Goal: Transaction & Acquisition: Subscribe to service/newsletter

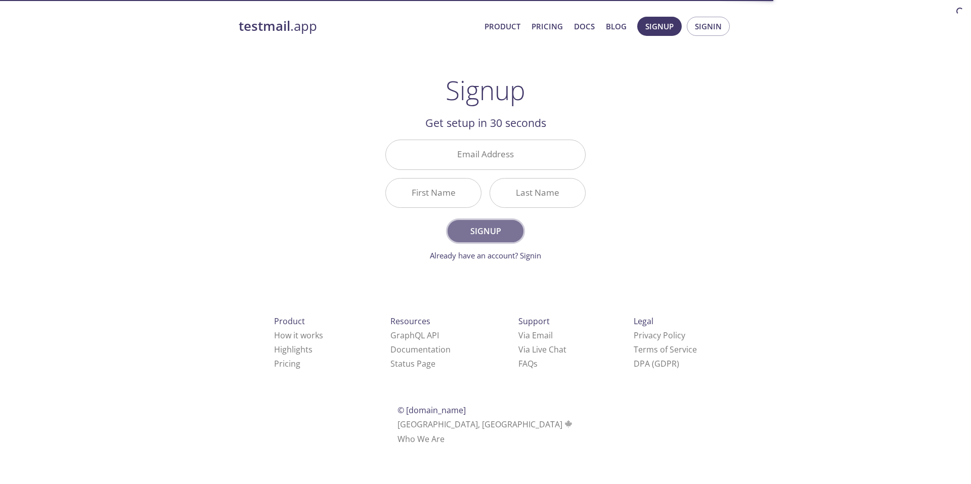
click at [484, 236] on span "Signup" at bounding box center [486, 231] width 54 height 14
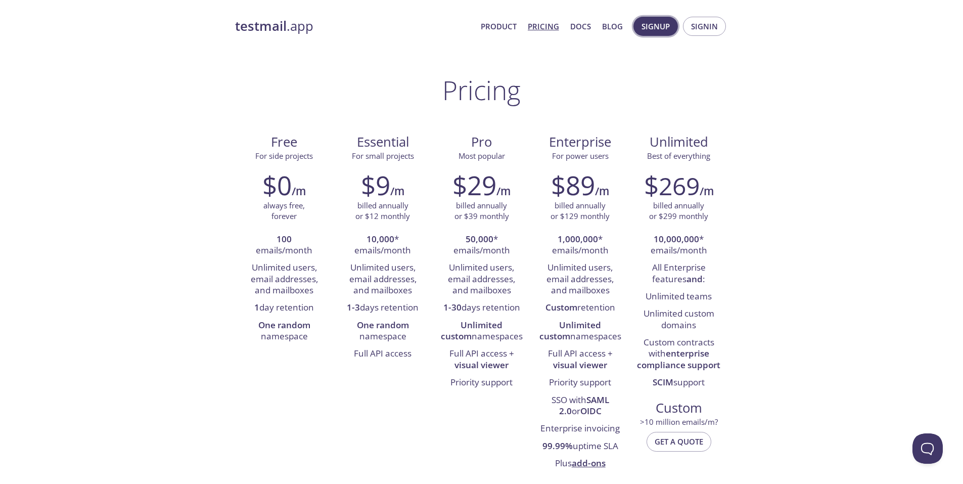
click at [648, 24] on span "Signup" at bounding box center [656, 26] width 28 height 13
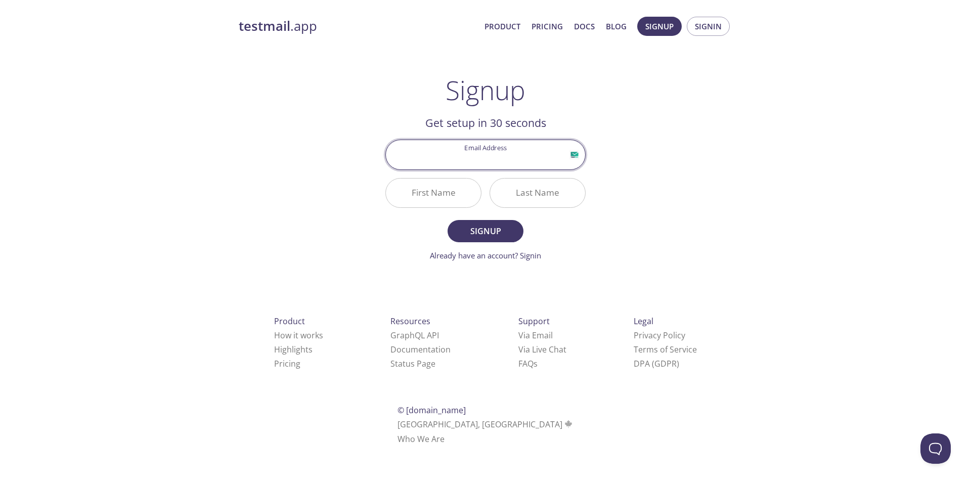
click at [477, 158] on input "Email Address" at bounding box center [485, 154] width 199 height 29
type input "elangkumaranbs@gmail.com"
click at [450, 196] on input "First Name" at bounding box center [433, 192] width 95 height 29
type input "Elangkumaran"
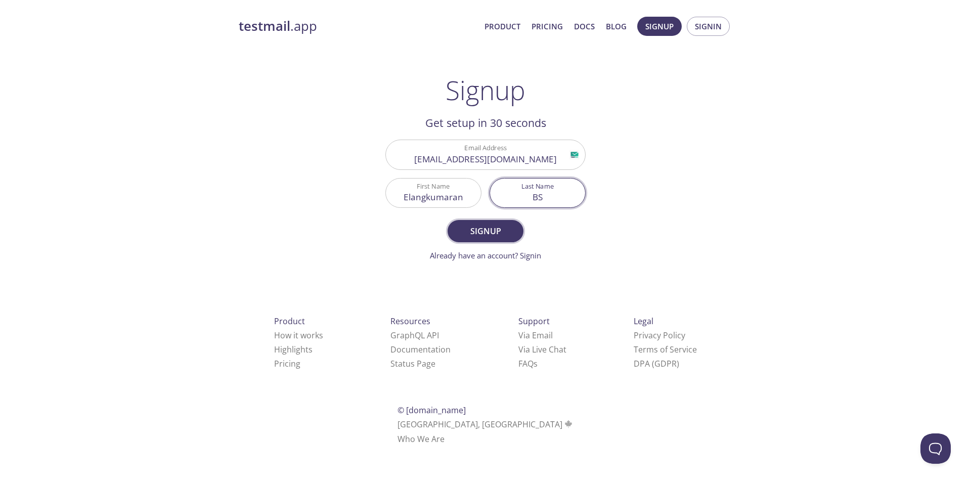
type input "BS"
click at [467, 223] on button "Signup" at bounding box center [485, 231] width 76 height 22
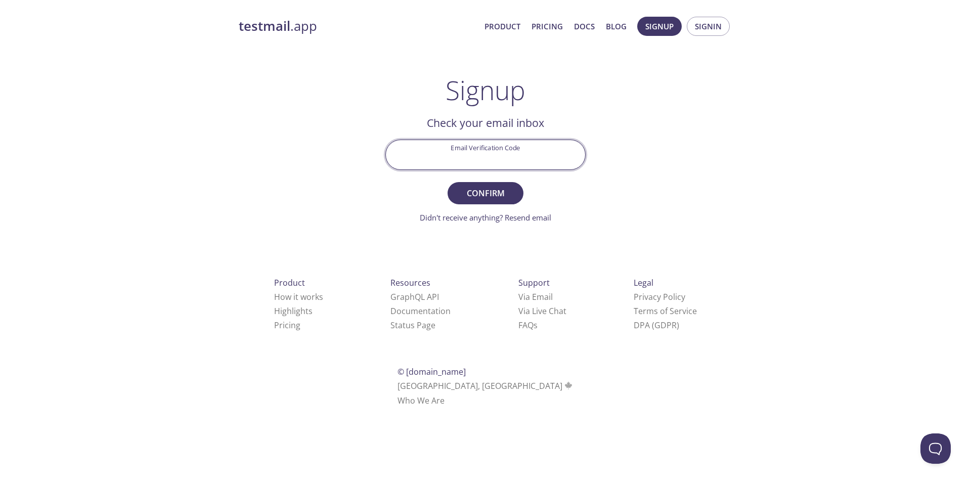
click at [522, 157] on input "Email Verification Code" at bounding box center [485, 154] width 199 height 29
paste input "1834BBB"
type input "1834BBB"
click at [497, 192] on span "Confirm" at bounding box center [486, 193] width 54 height 14
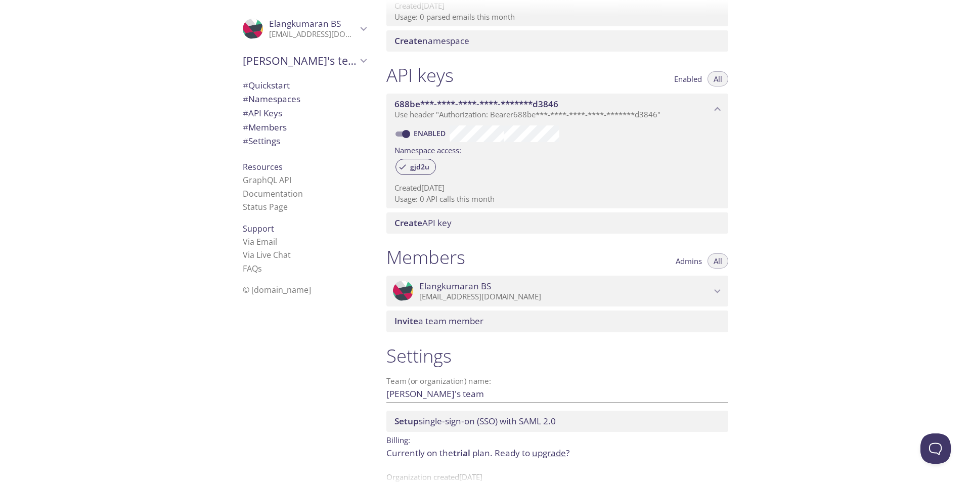
scroll to position [210, 0]
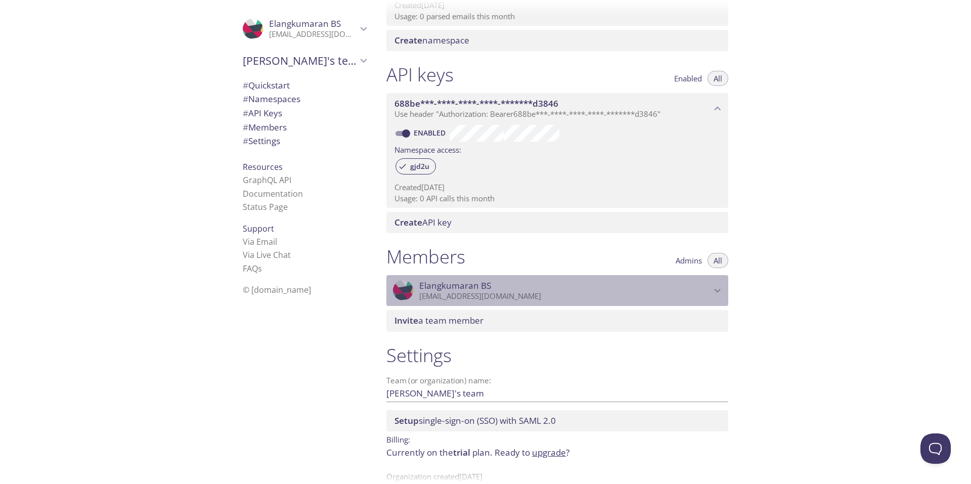
click at [527, 285] on span "Elangkumaran BS" at bounding box center [565, 285] width 292 height 11
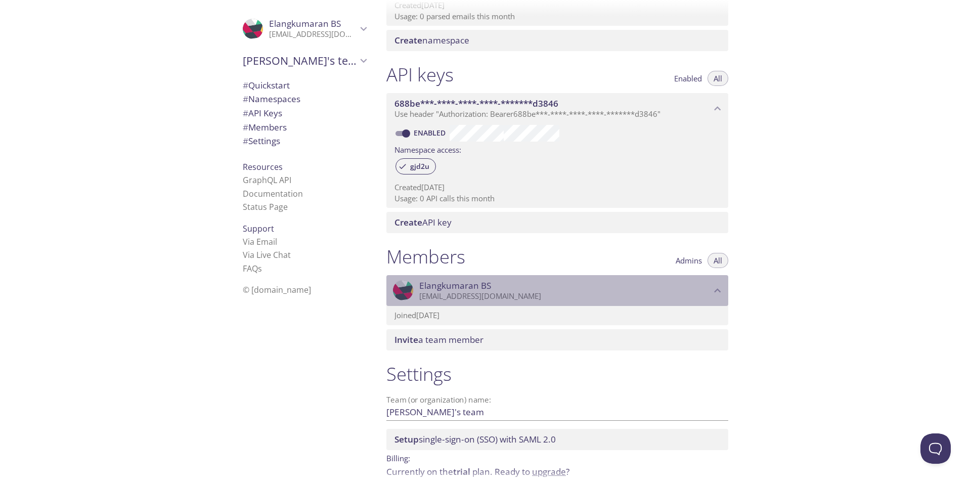
click at [527, 285] on span "Elangkumaran BS" at bounding box center [565, 285] width 292 height 11
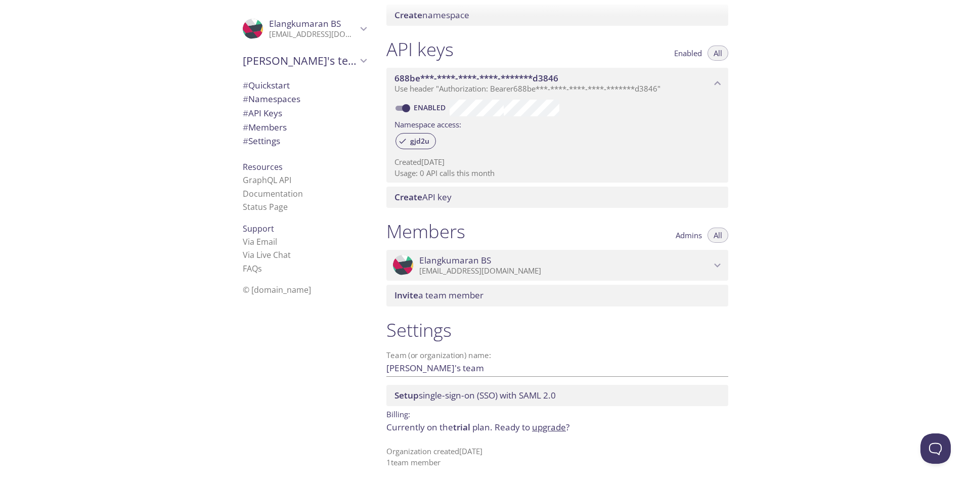
scroll to position [235, 0]
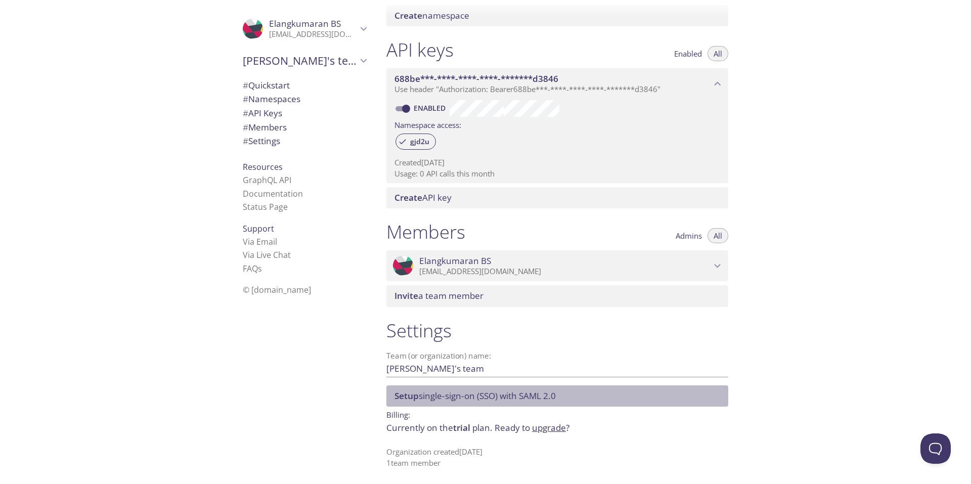
click at [472, 395] on span "Setup single-sign-on (SSO) with SAML 2.0" at bounding box center [474, 396] width 161 height 12
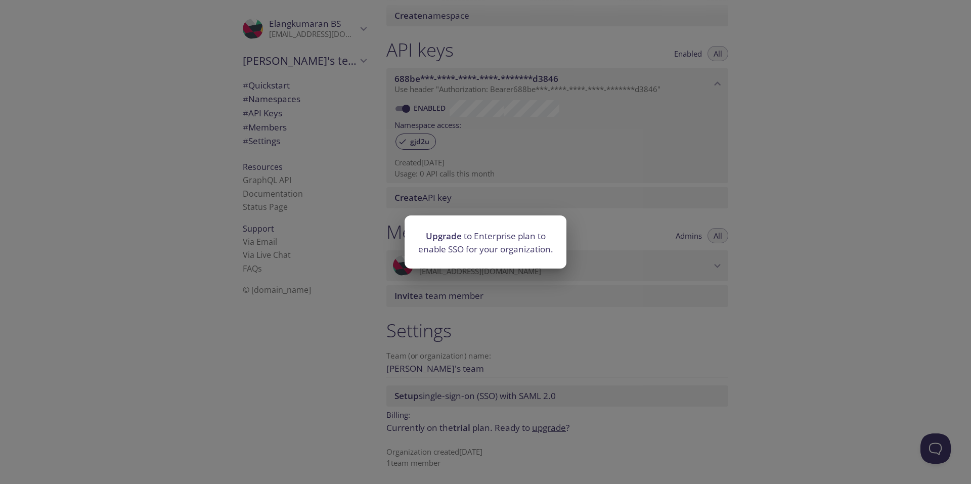
click at [584, 345] on div "Upgrade to Enterprise plan to enable SSO for your organization." at bounding box center [485, 242] width 971 height 484
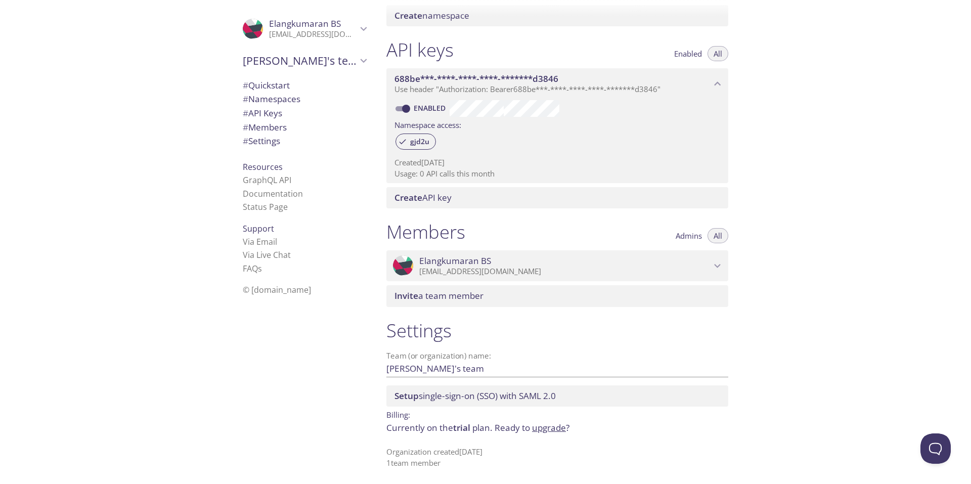
scroll to position [0, 0]
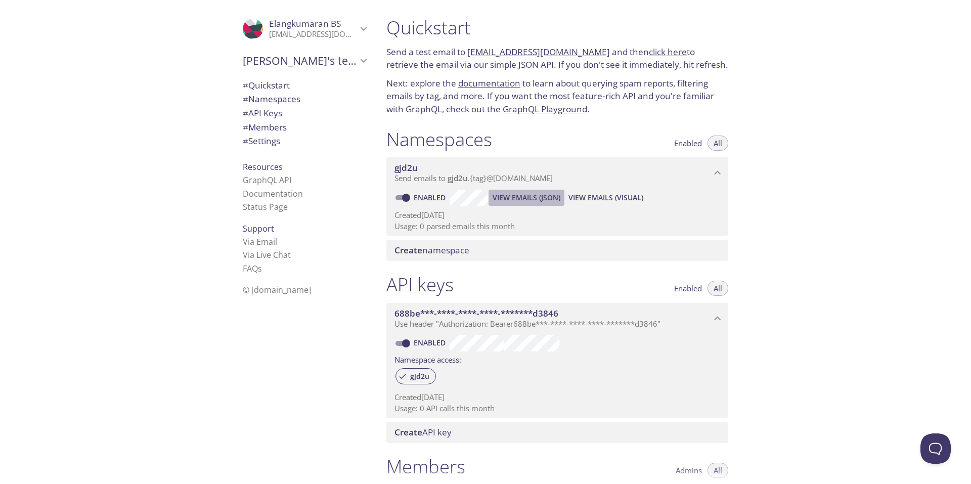
click at [518, 199] on span "View Emails (JSON)" at bounding box center [526, 198] width 68 height 12
